Goal: Information Seeking & Learning: Learn about a topic

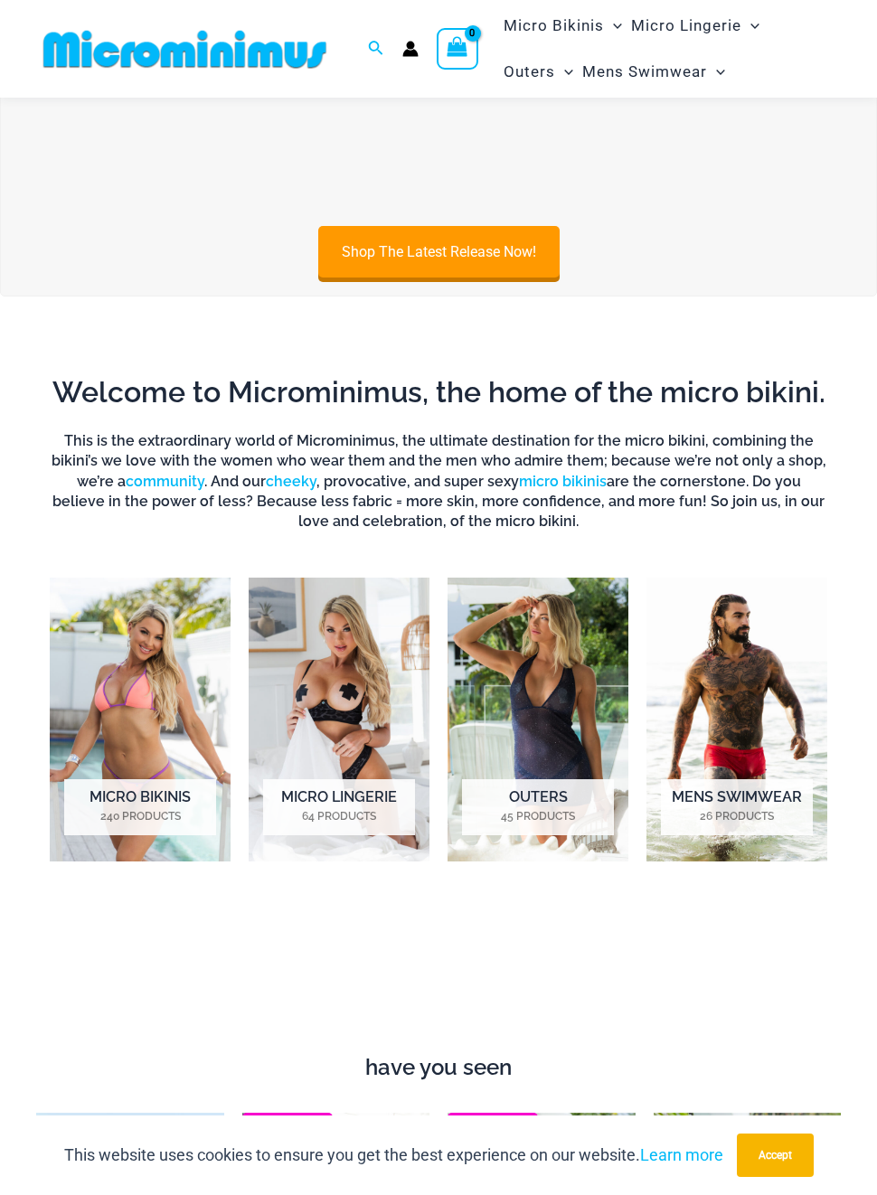
scroll to position [211, 0]
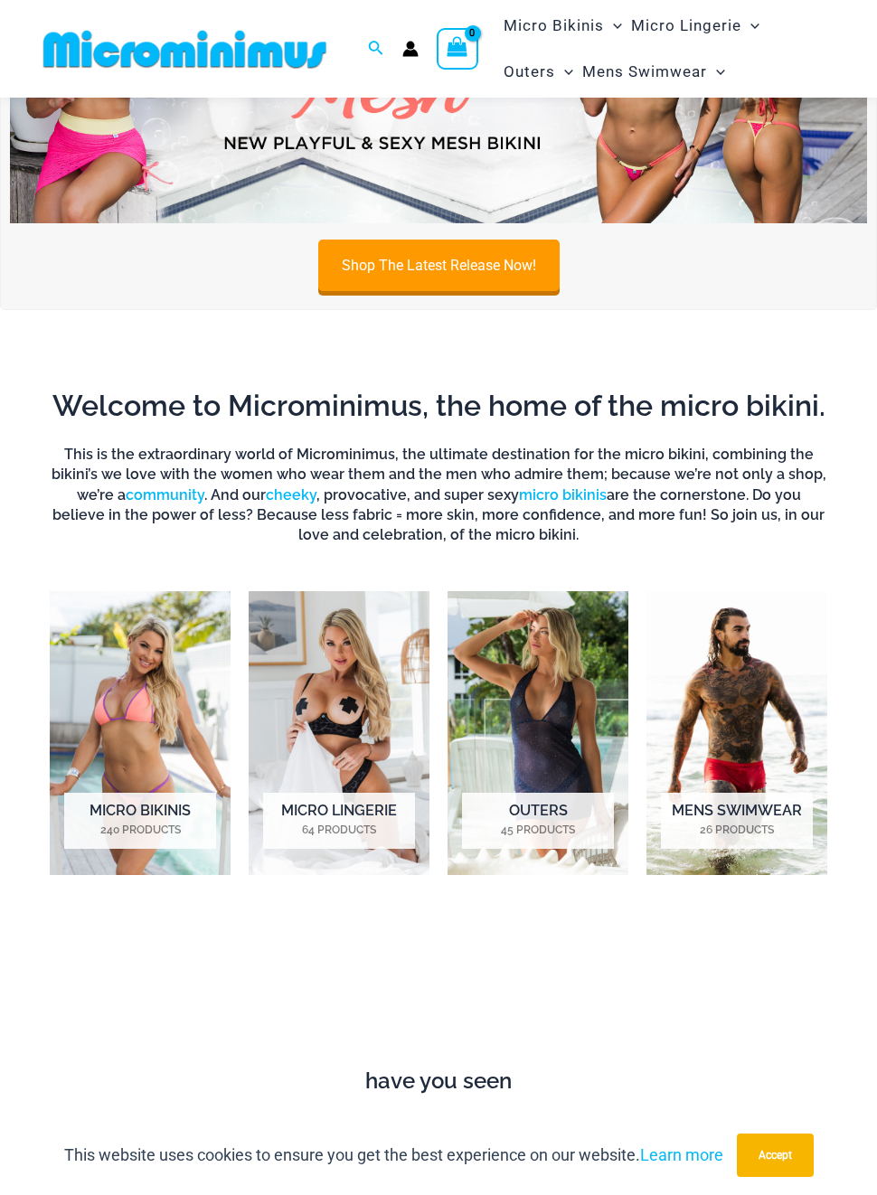
click at [718, 36] on span "Micro Lingerie" at bounding box center [686, 26] width 110 height 46
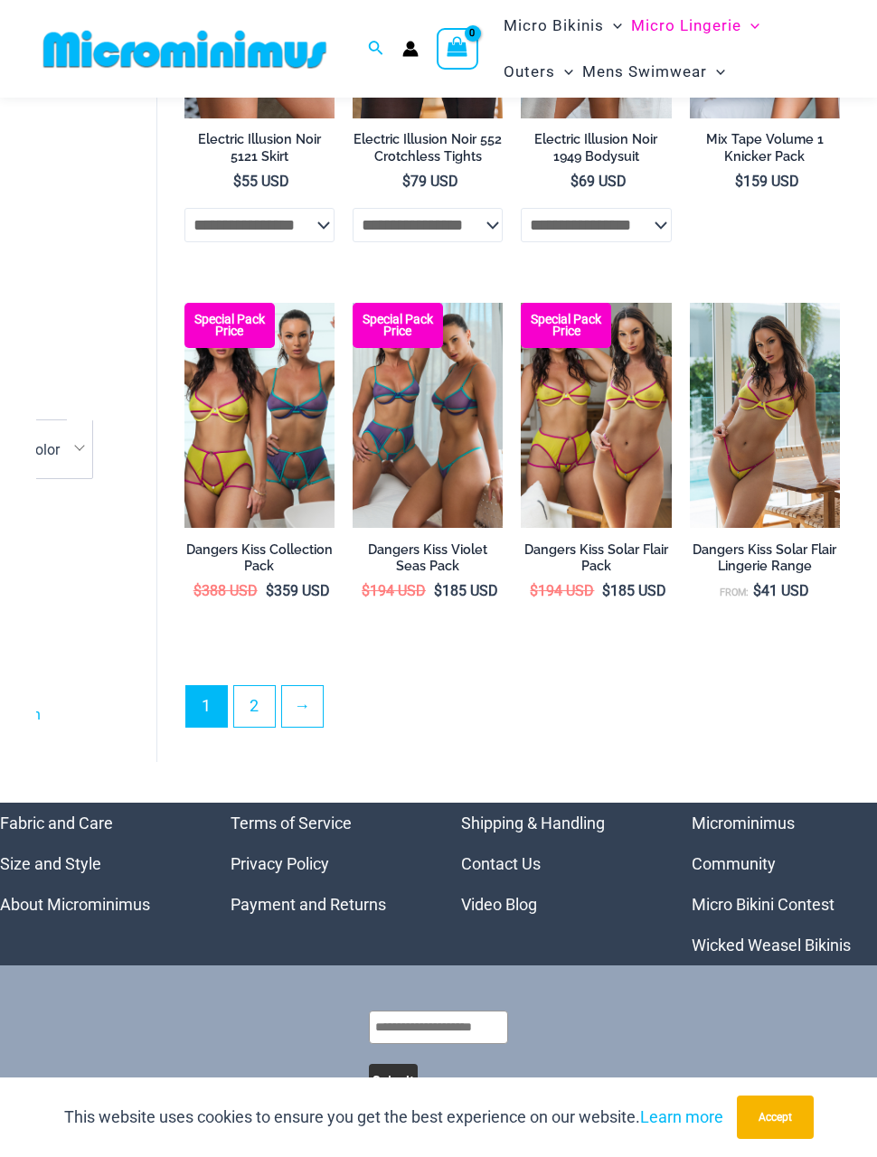
scroll to position [2993, 0]
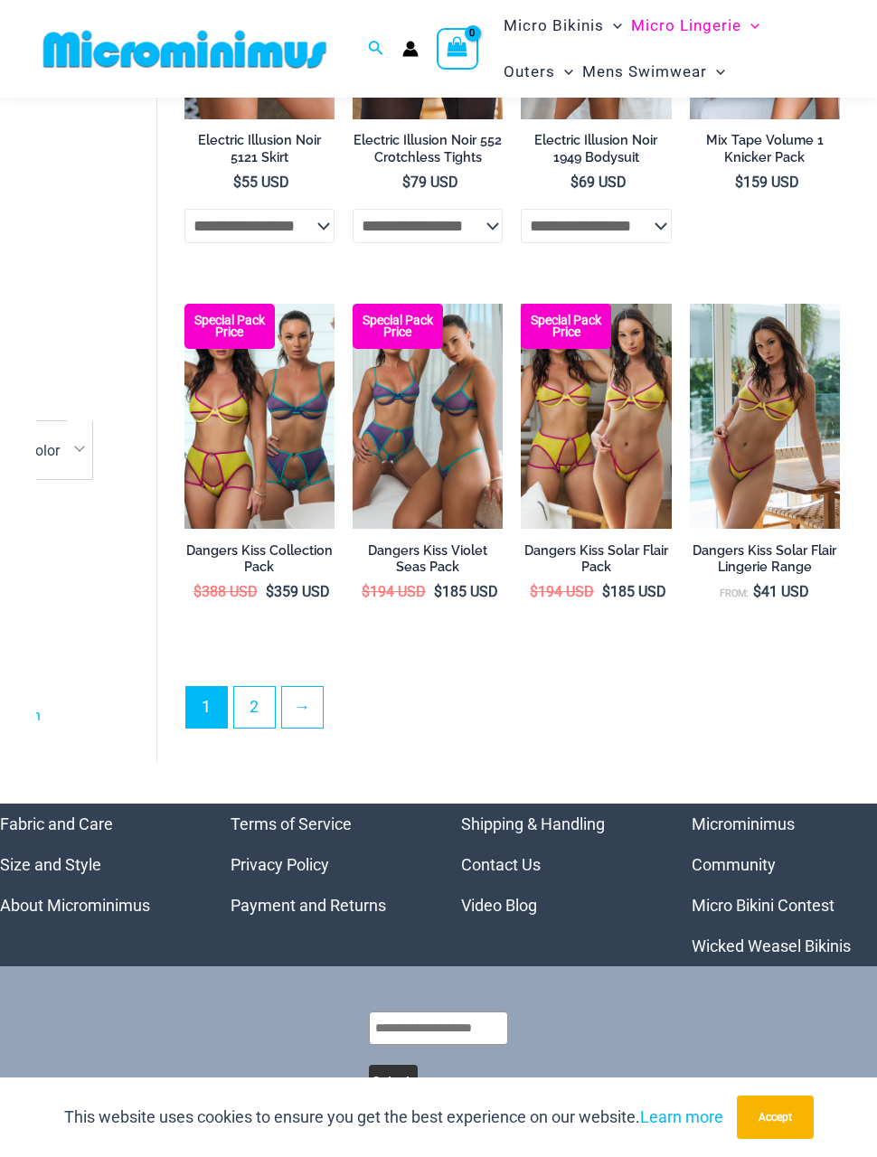
click at [262, 714] on link "2" at bounding box center [254, 707] width 41 height 41
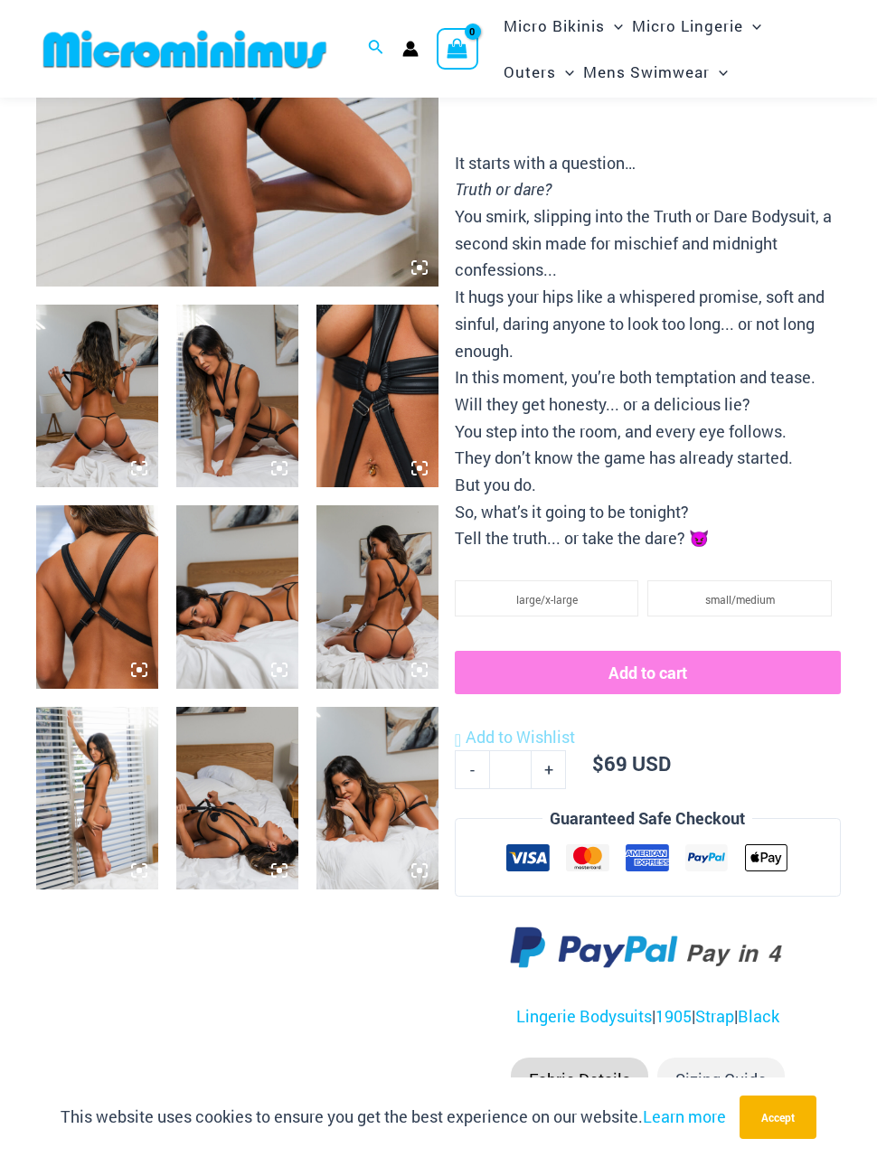
scroll to position [470, 0]
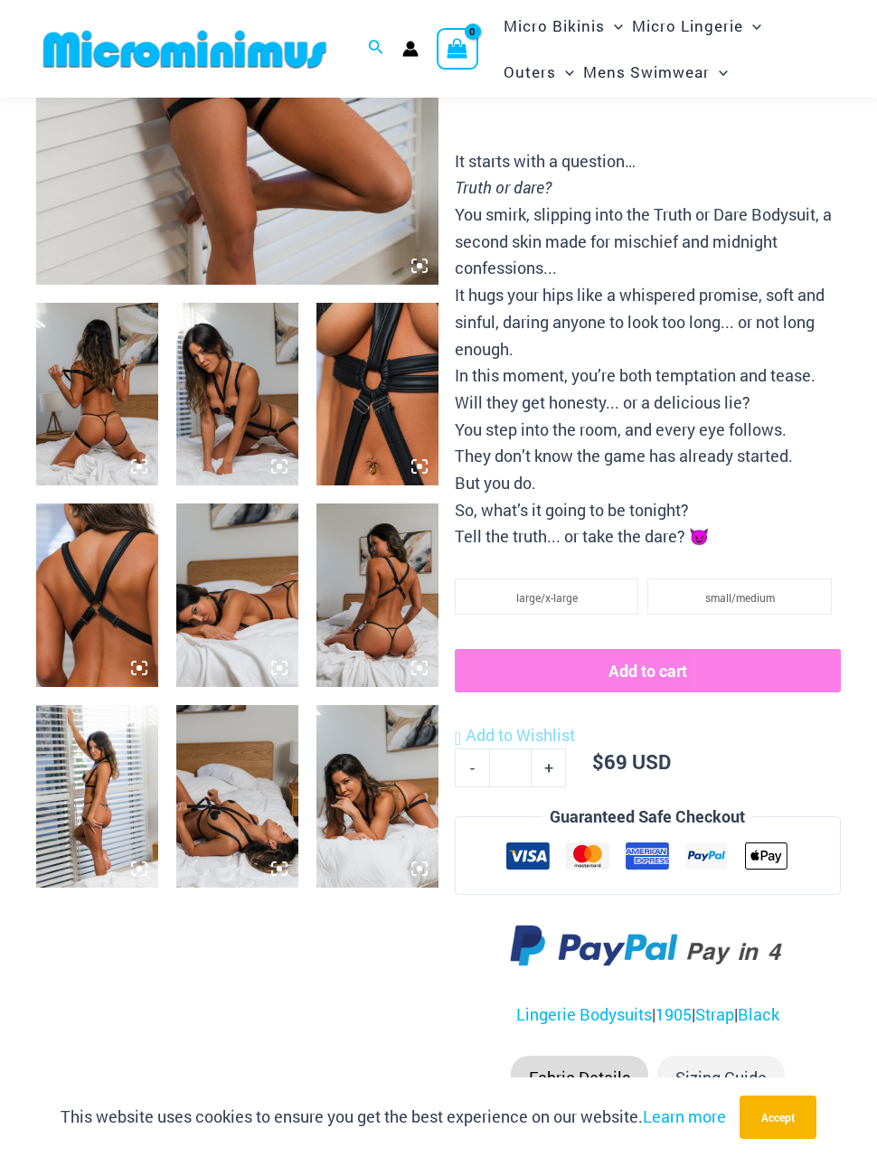
click at [412, 832] on img at bounding box center [377, 796] width 122 height 183
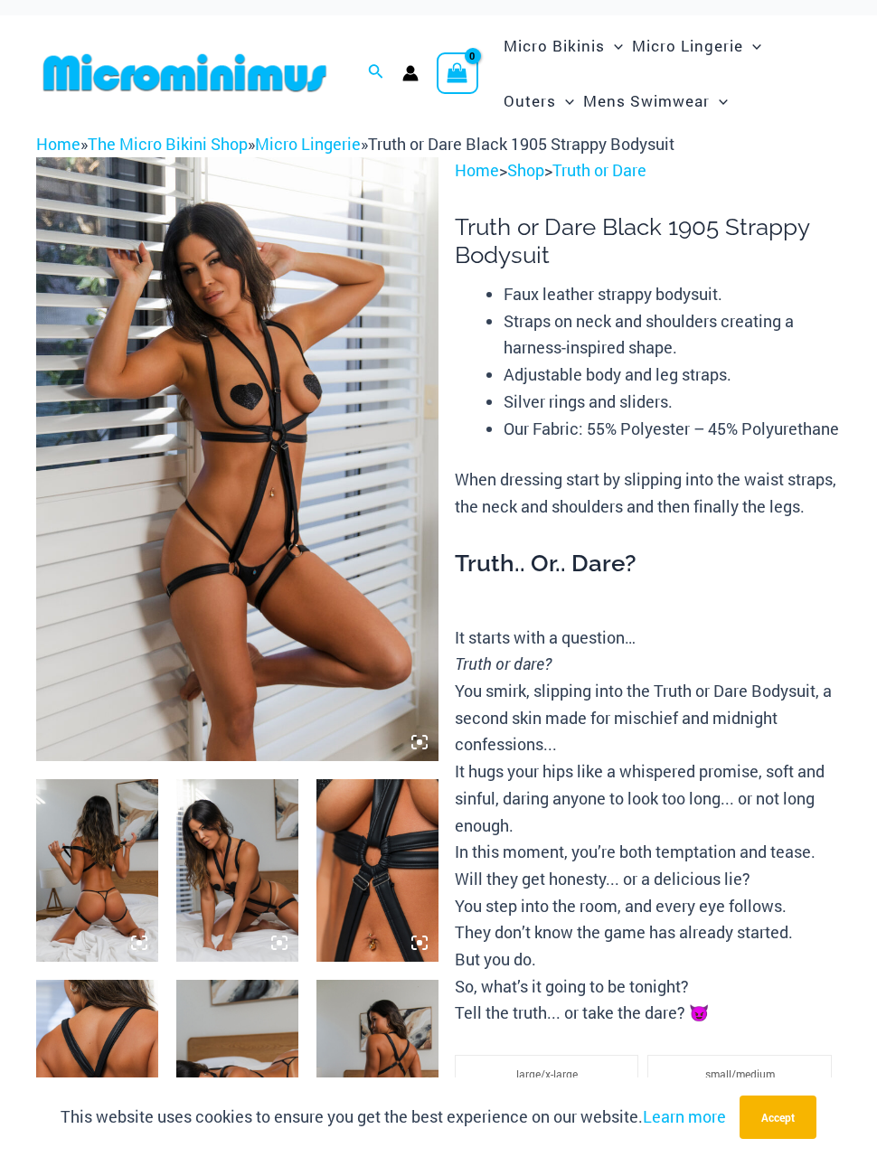
scroll to position [4, 0]
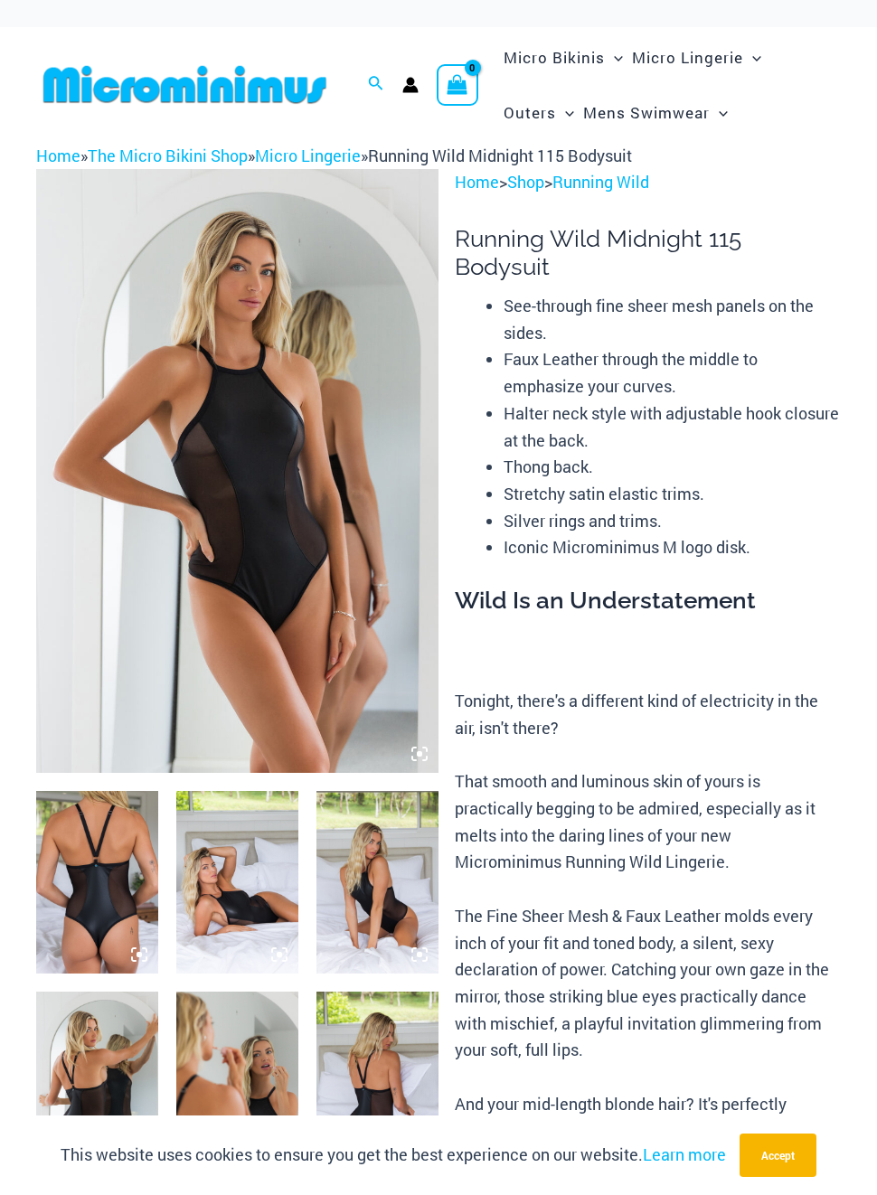
click at [117, 898] on img at bounding box center [97, 882] width 122 height 183
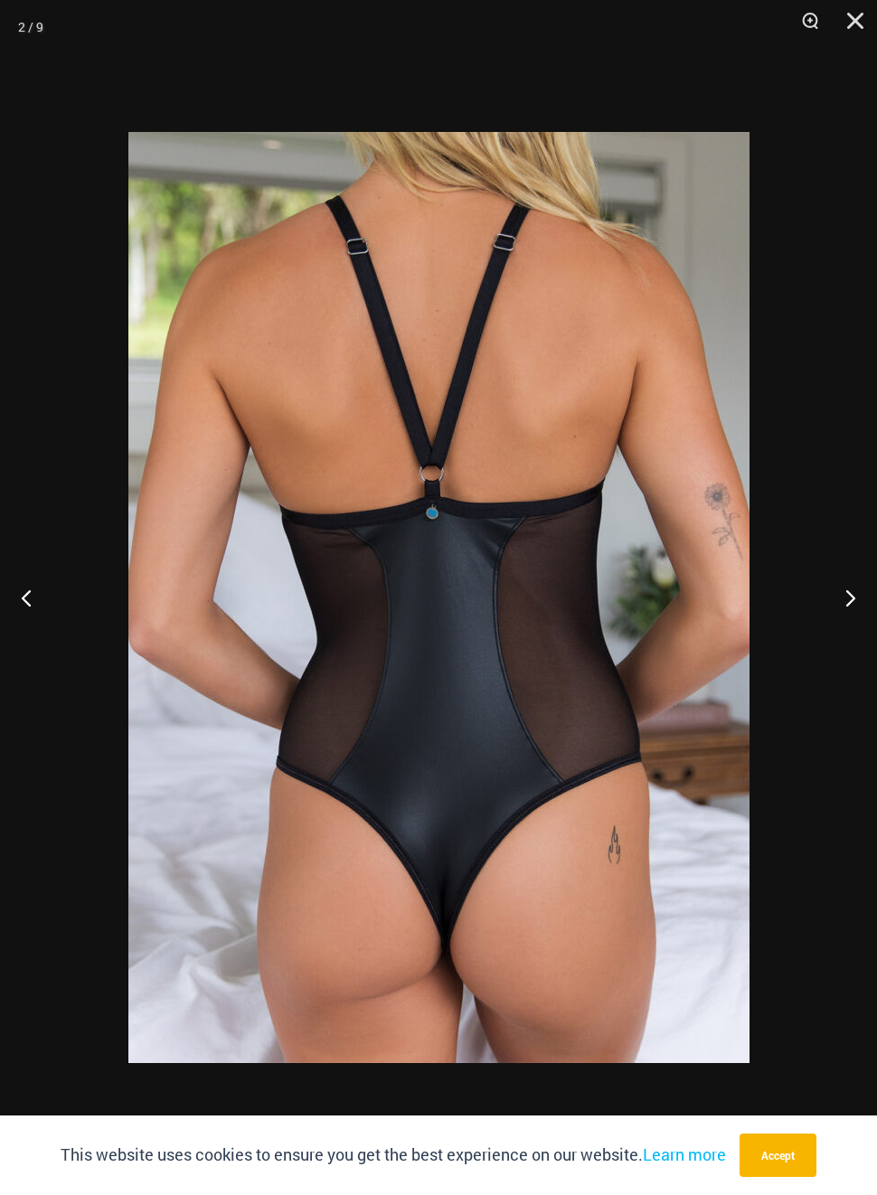
click at [850, 591] on button "Next" at bounding box center [843, 597] width 68 height 90
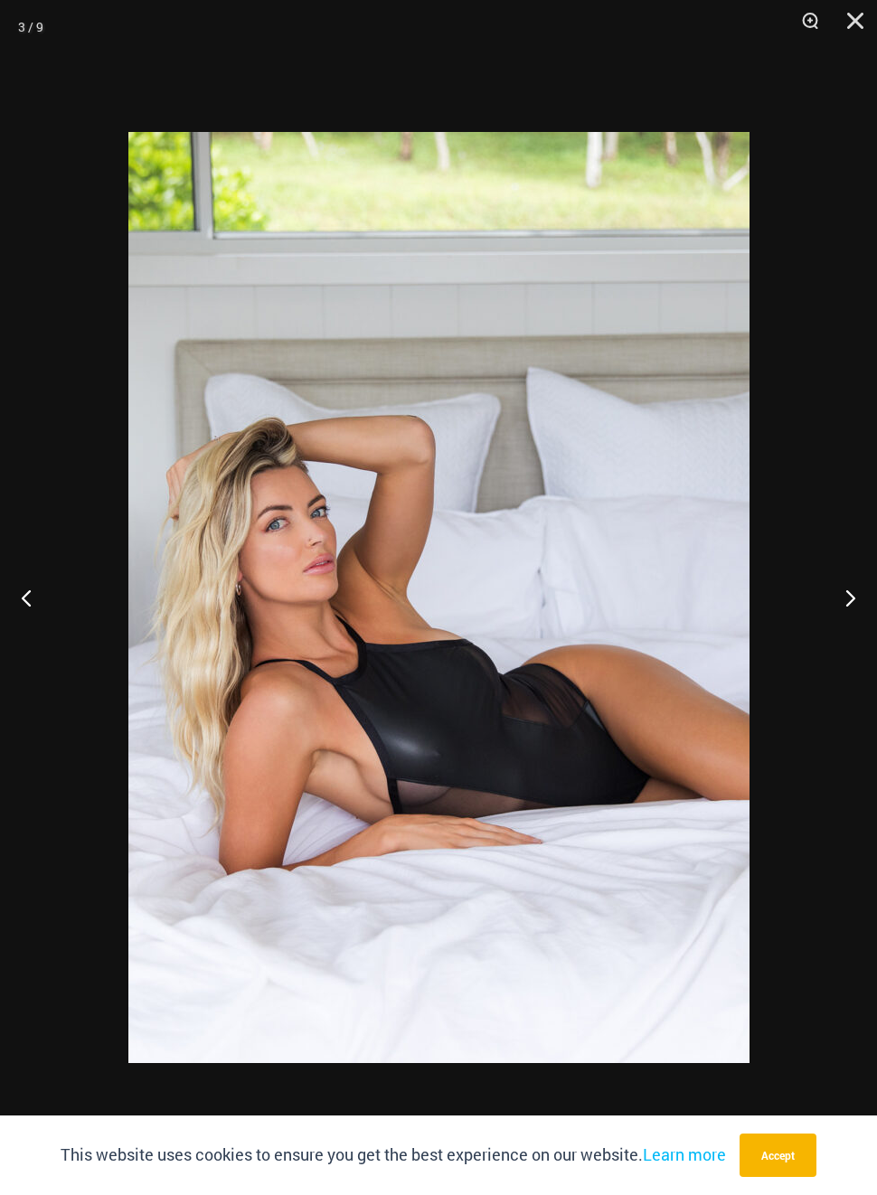
click at [845, 605] on button "Next" at bounding box center [843, 597] width 68 height 90
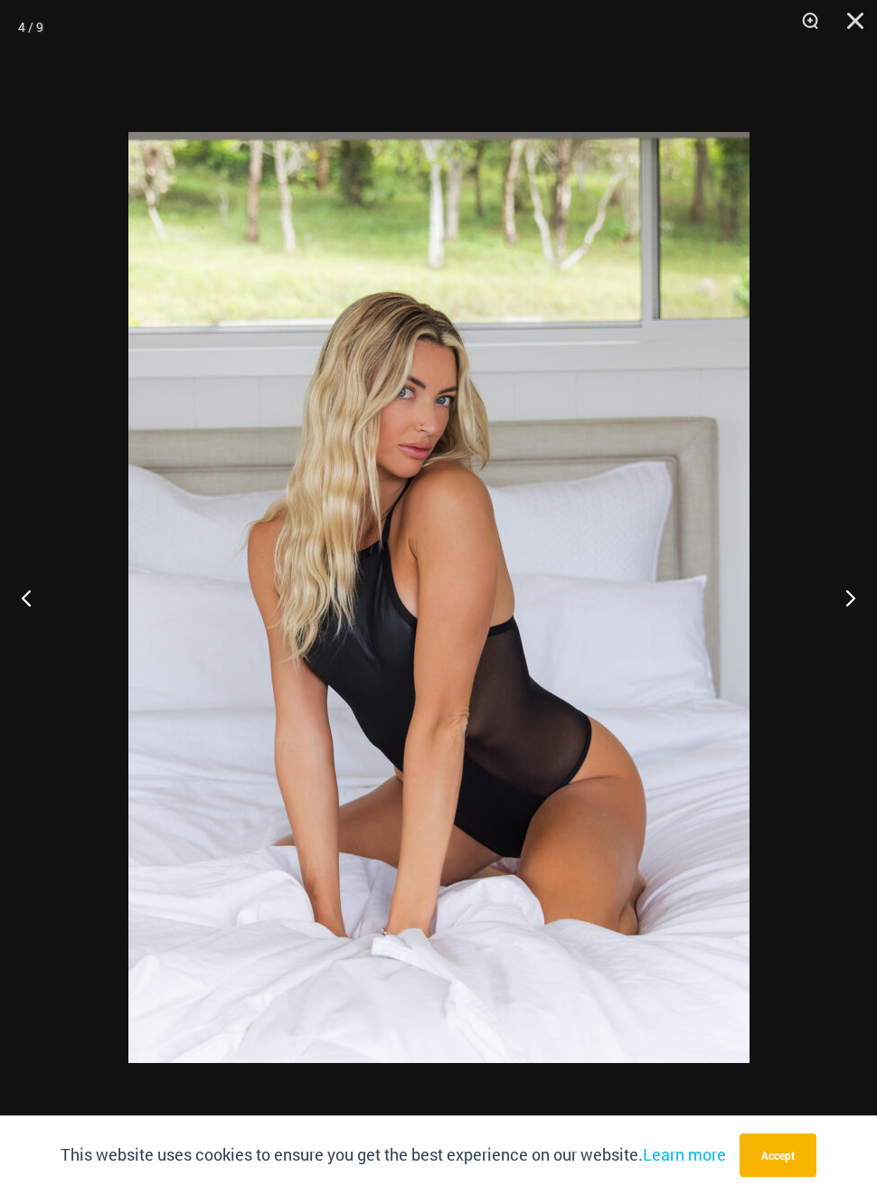
click at [860, 610] on button "Next" at bounding box center [843, 597] width 68 height 90
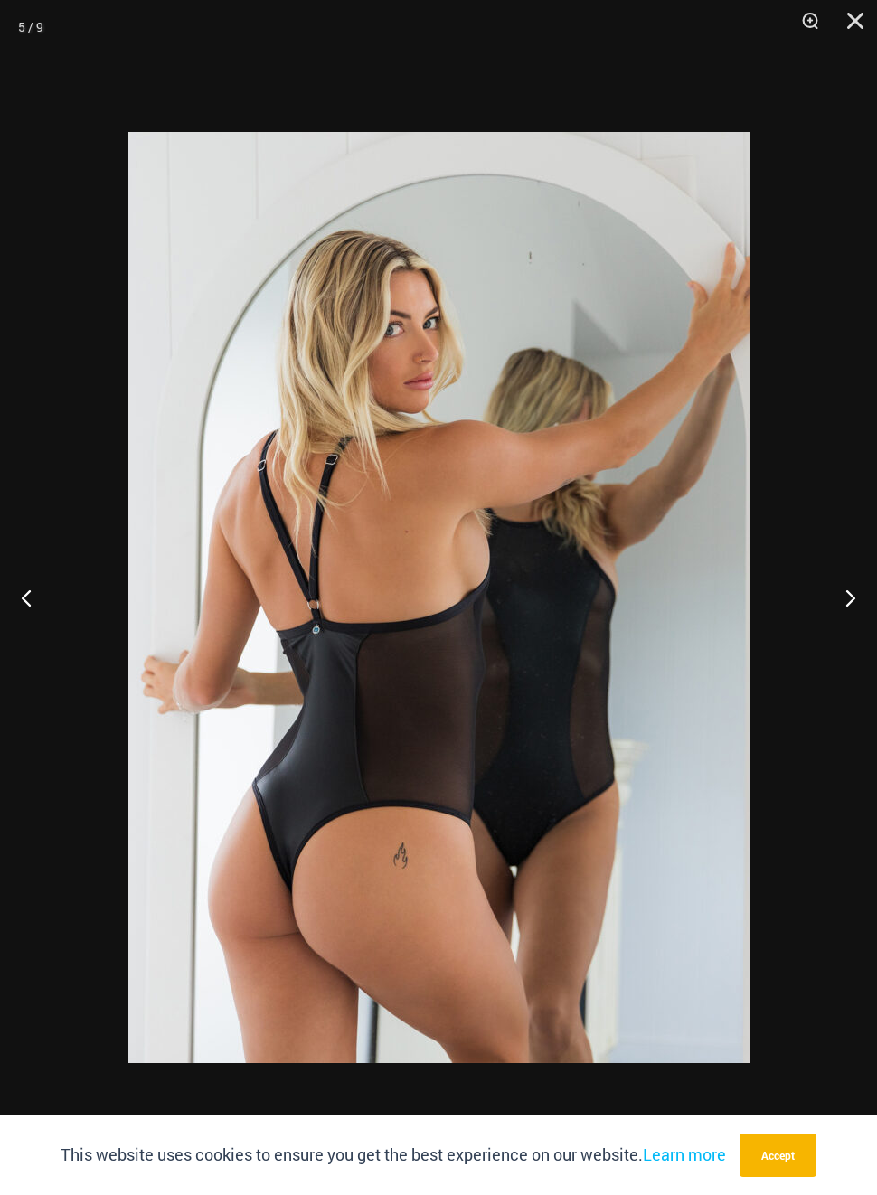
click at [851, 605] on button "Next" at bounding box center [843, 597] width 68 height 90
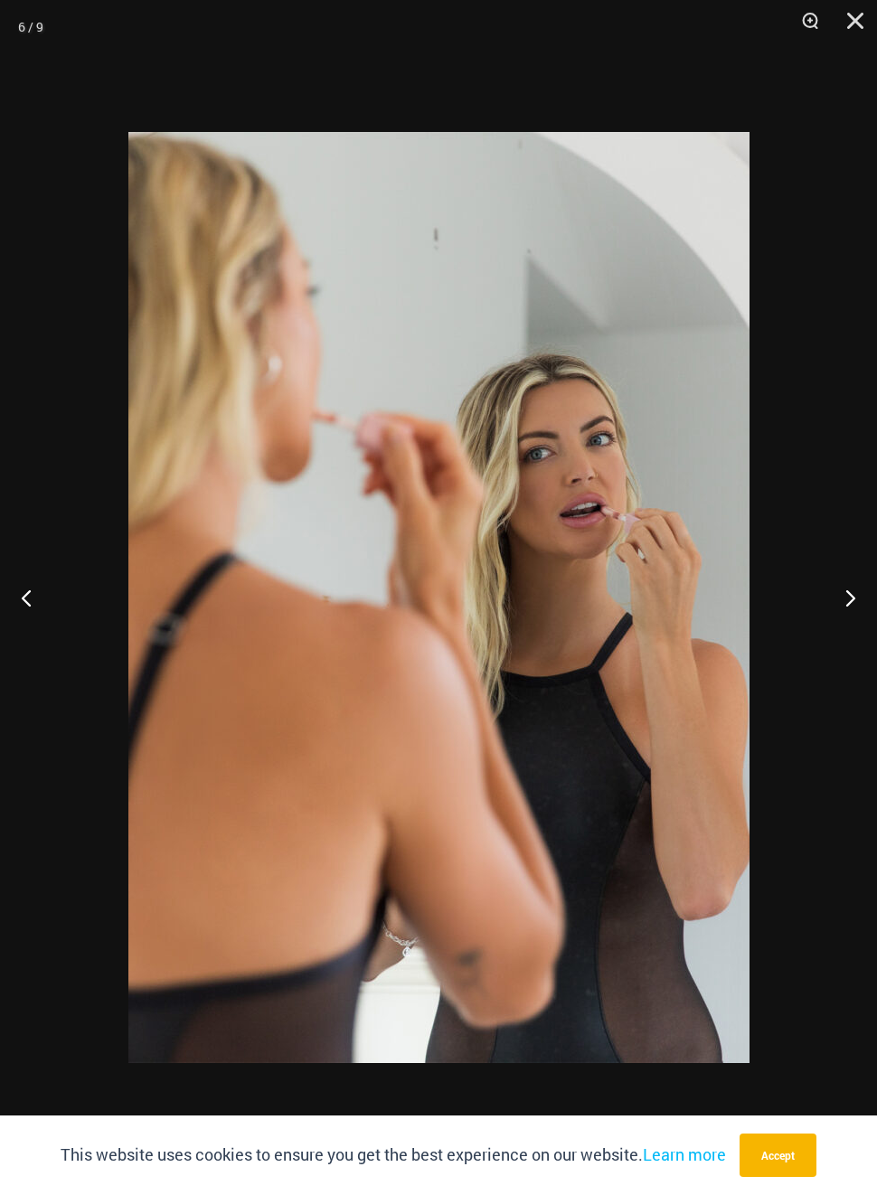
click at [850, 604] on button "Next" at bounding box center [843, 597] width 68 height 90
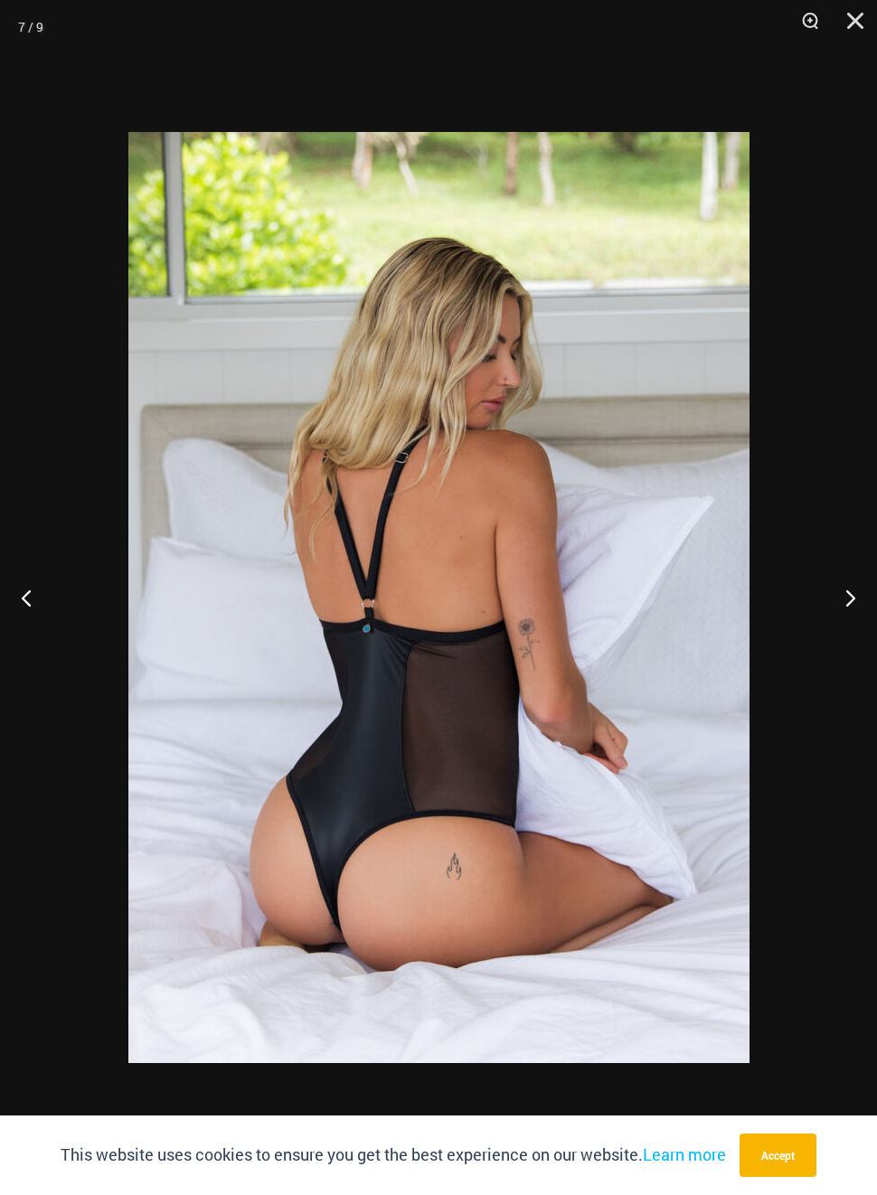
click at [849, 600] on button "Next" at bounding box center [843, 597] width 68 height 90
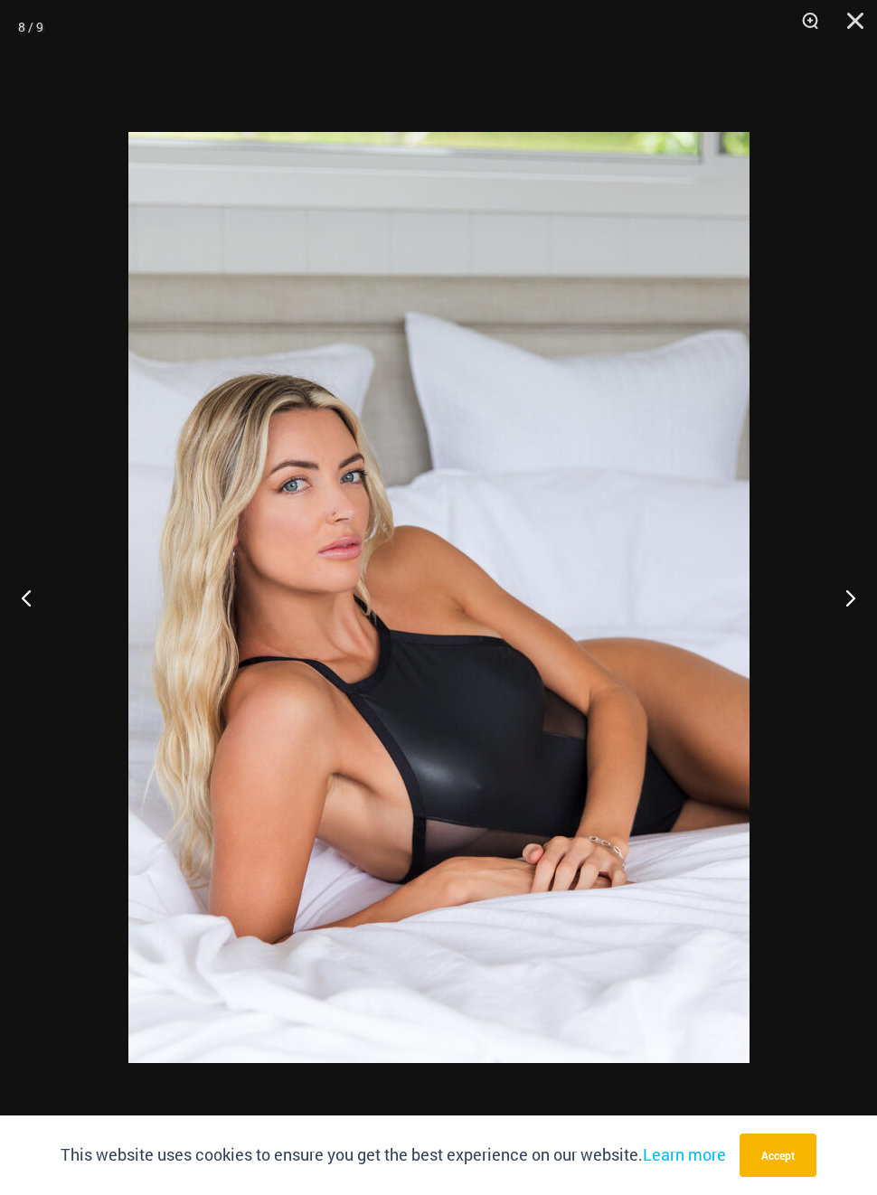
click at [846, 598] on button "Next" at bounding box center [843, 597] width 68 height 90
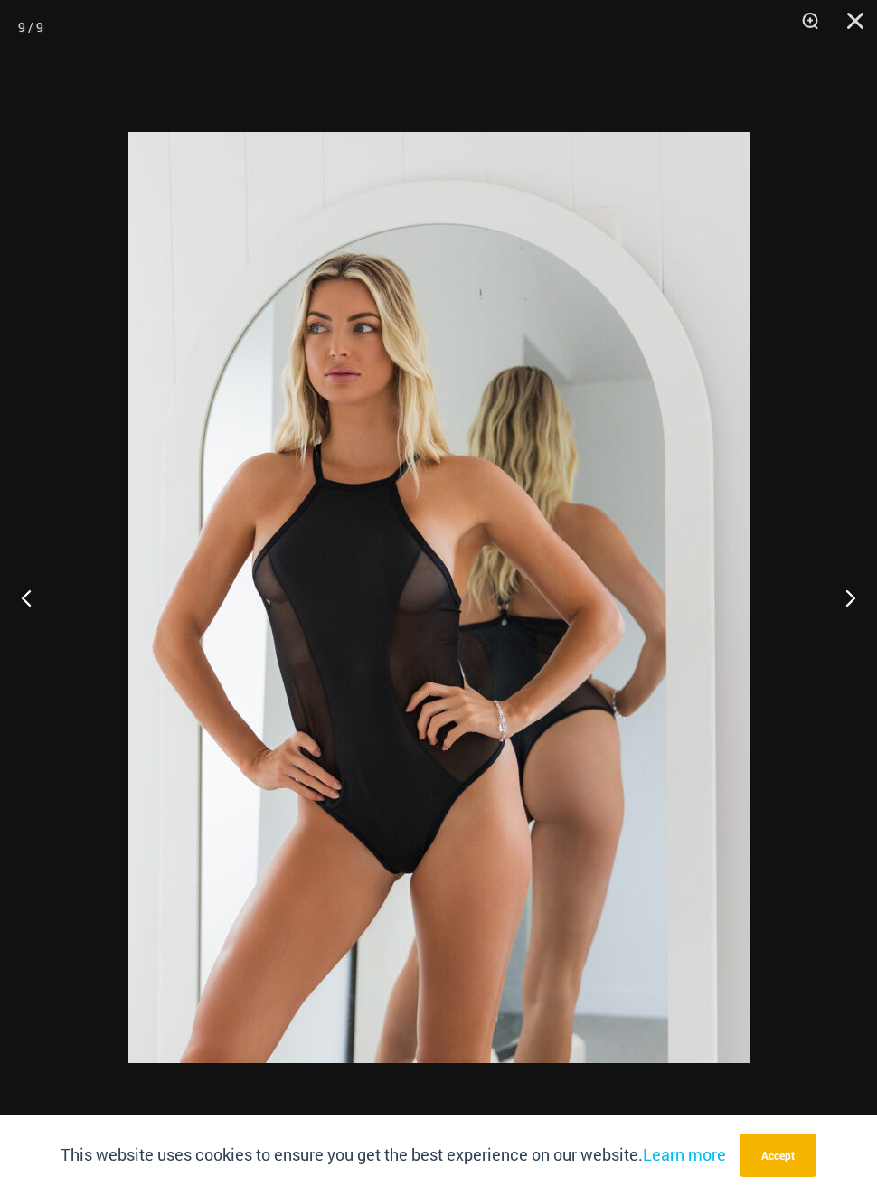
click at [843, 592] on button "Next" at bounding box center [843, 597] width 68 height 90
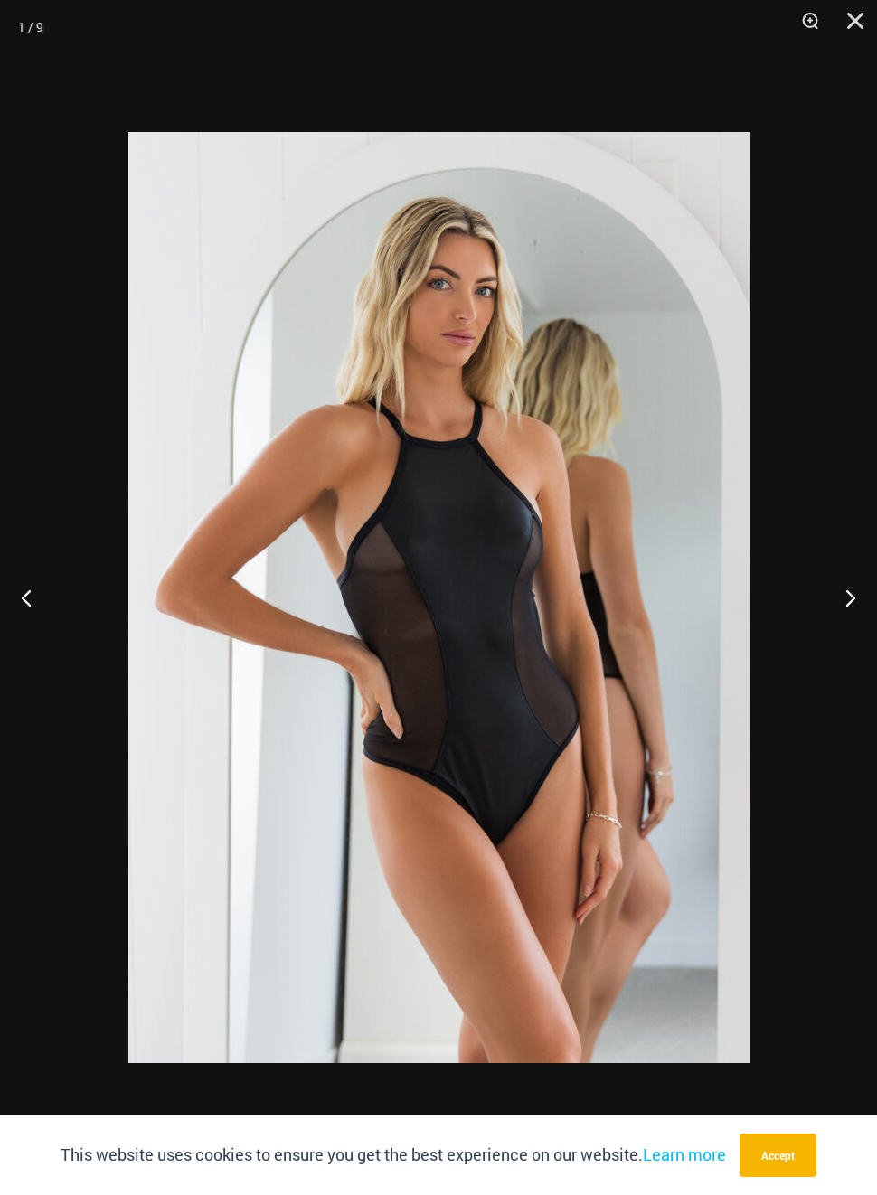
click at [843, 592] on button "Next" at bounding box center [843, 597] width 68 height 90
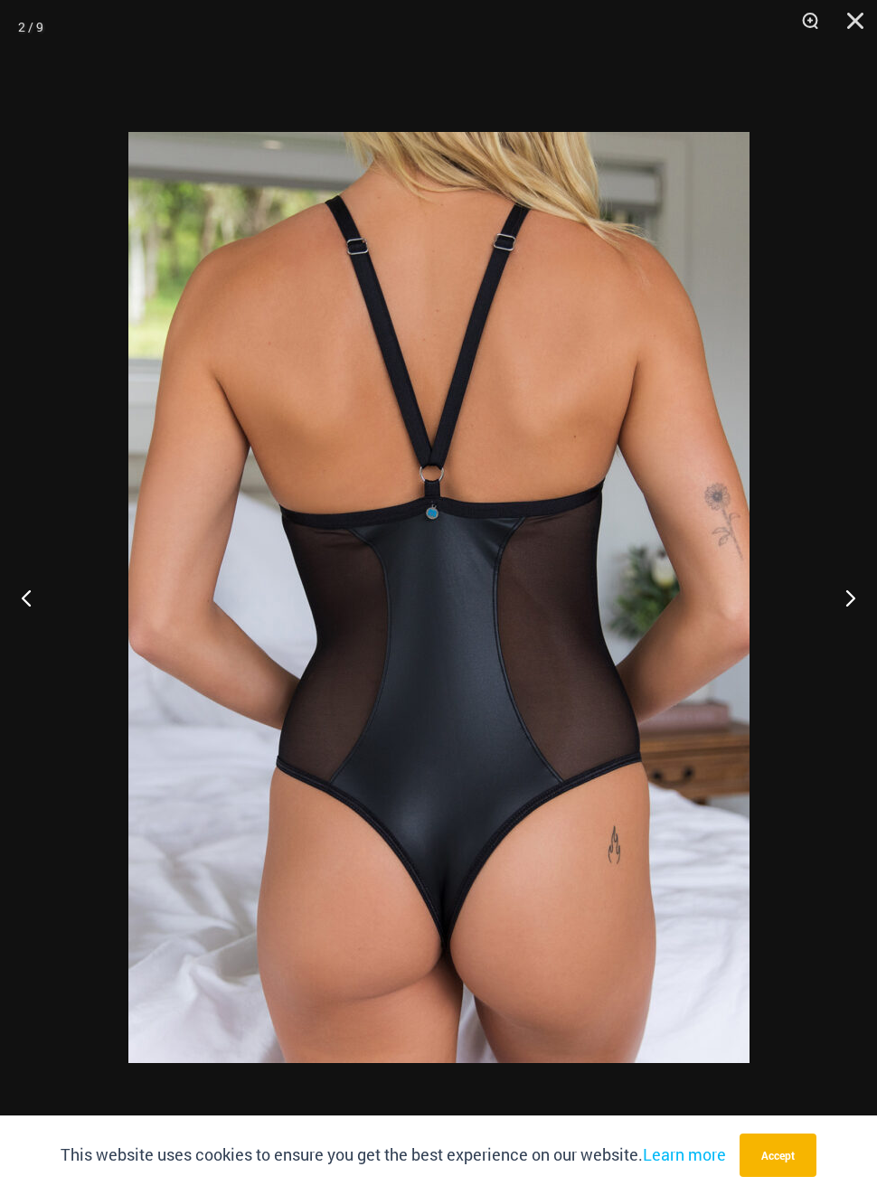
click at [843, 592] on button "Next" at bounding box center [843, 597] width 68 height 90
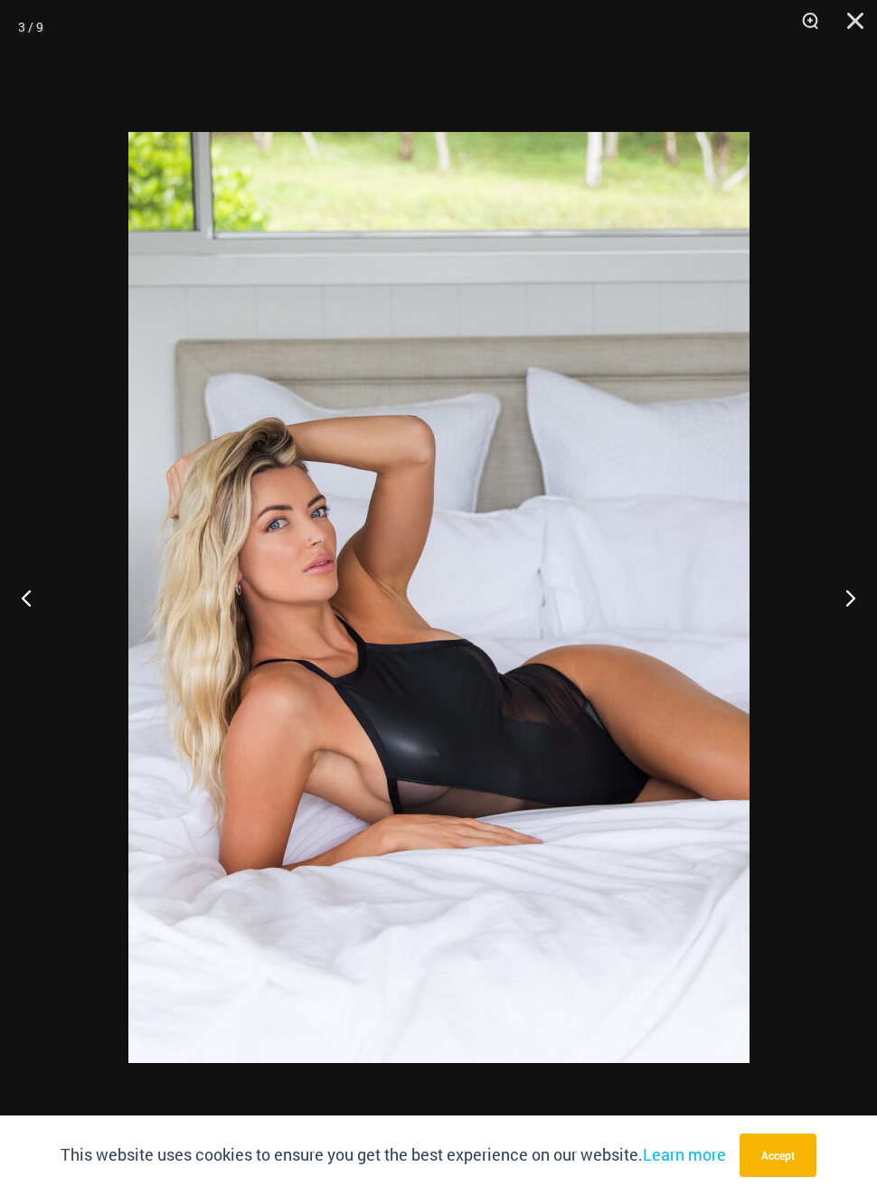
click at [845, 599] on button "Next" at bounding box center [843, 597] width 68 height 90
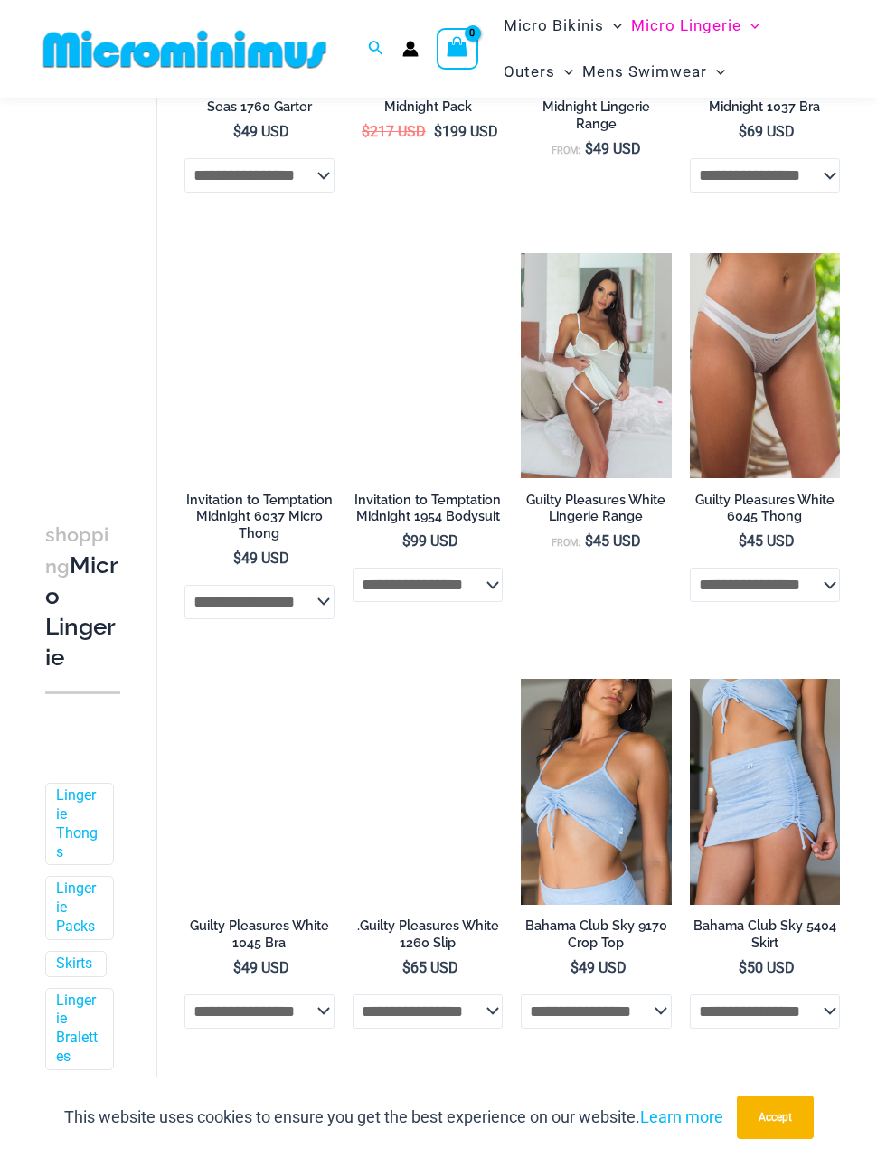
scroll to position [1164, 0]
